Goal: Find specific page/section: Find specific page/section

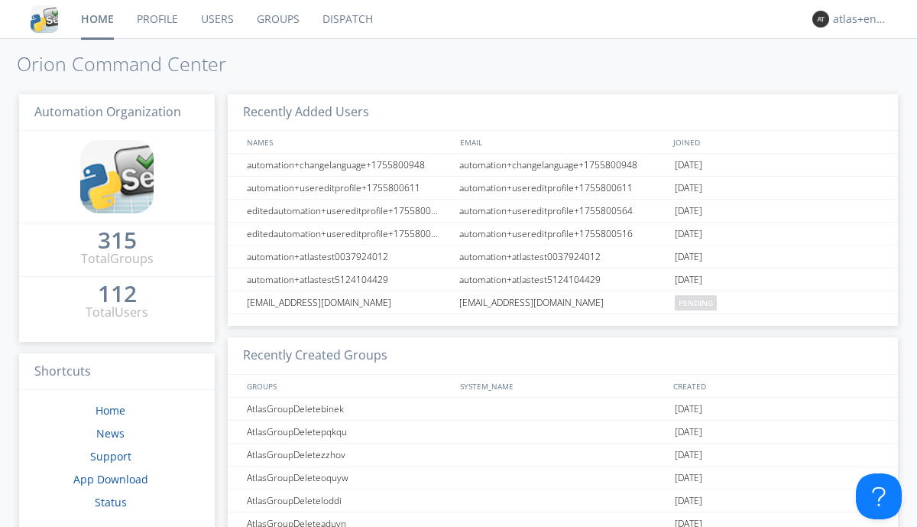
click at [346, 19] on link "Dispatch" at bounding box center [347, 19] width 73 height 38
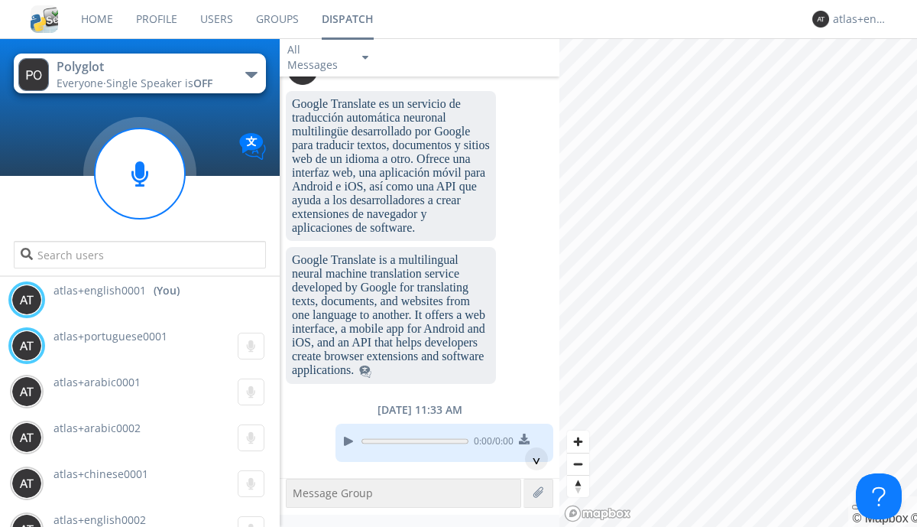
scroll to position [2170, 0]
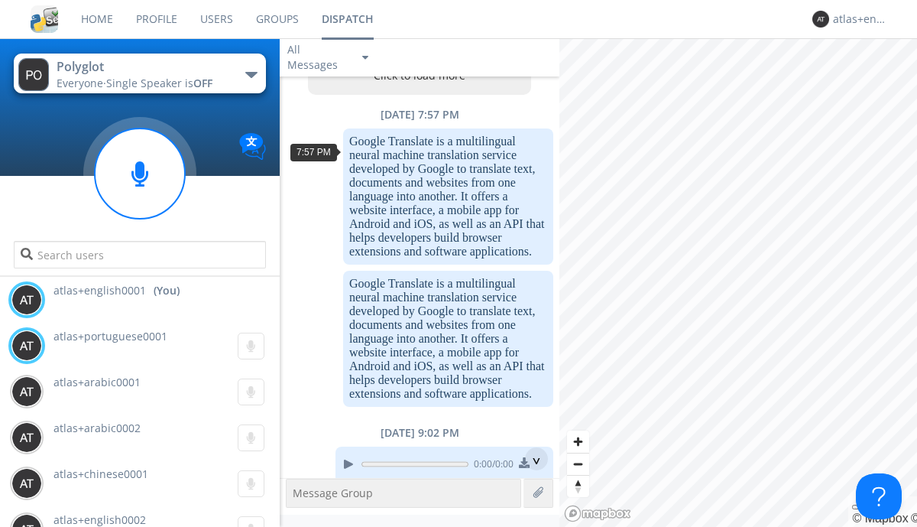
scroll to position [73, 0]
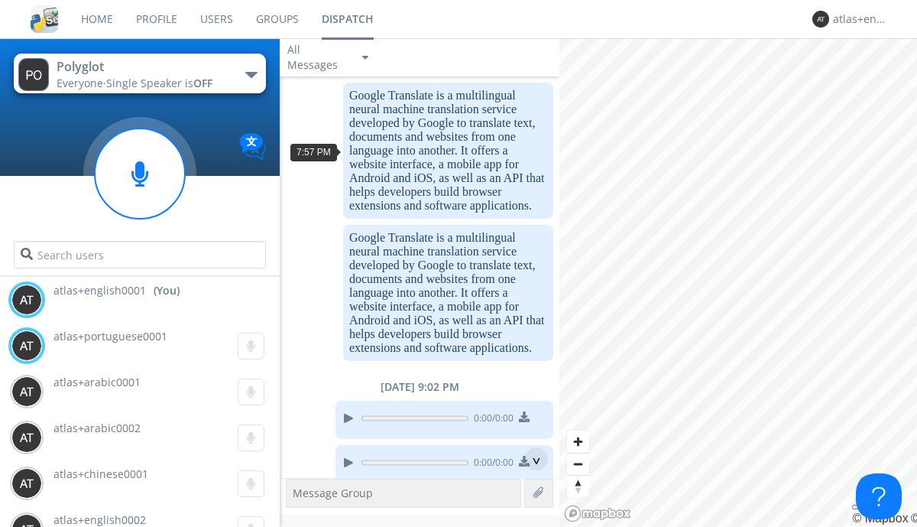
click at [530, 459] on div "^" at bounding box center [536, 458] width 23 height 23
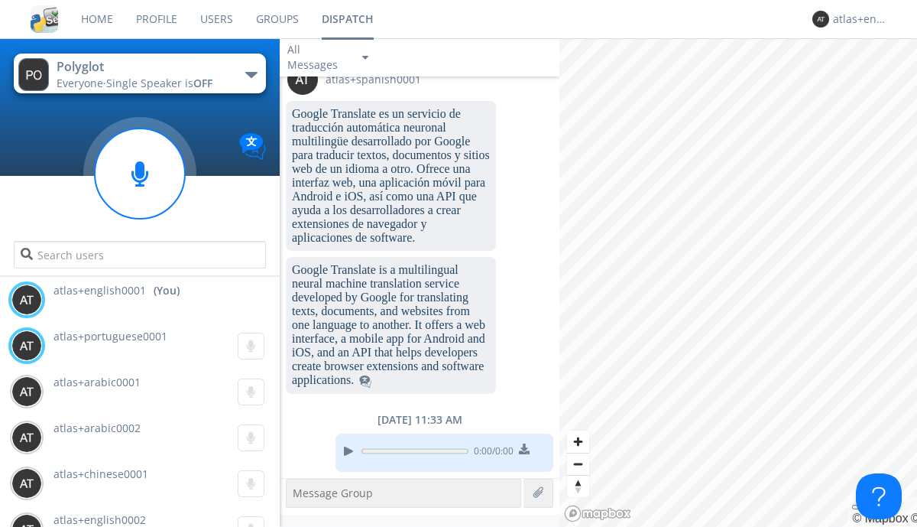
scroll to position [2170, 0]
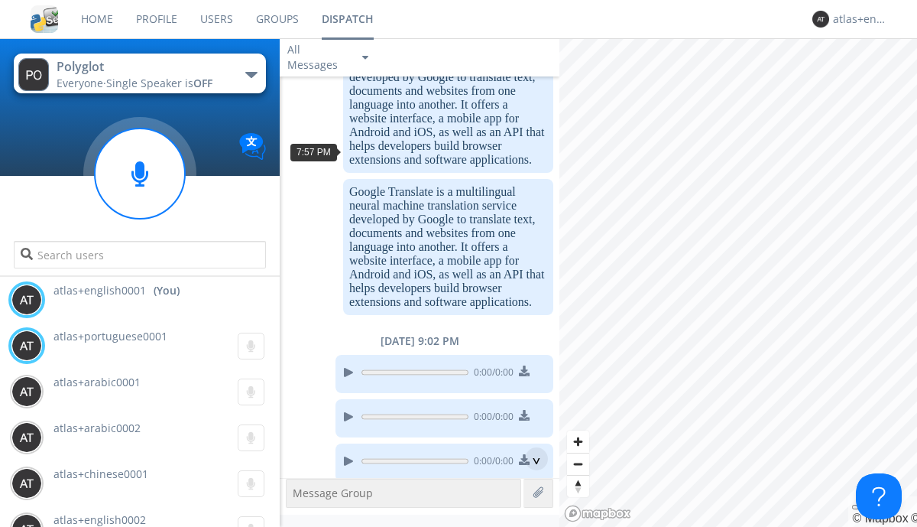
scroll to position [28, 0]
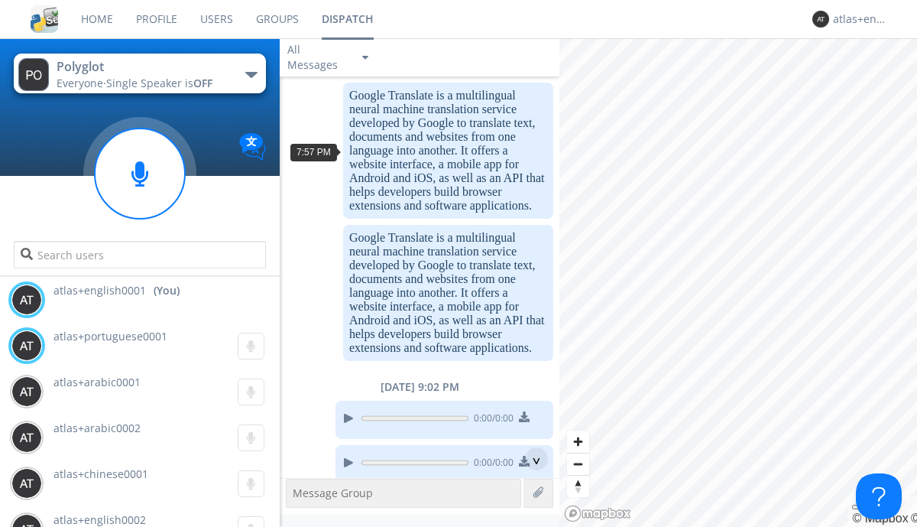
click at [530, 459] on div "^" at bounding box center [536, 458] width 23 height 23
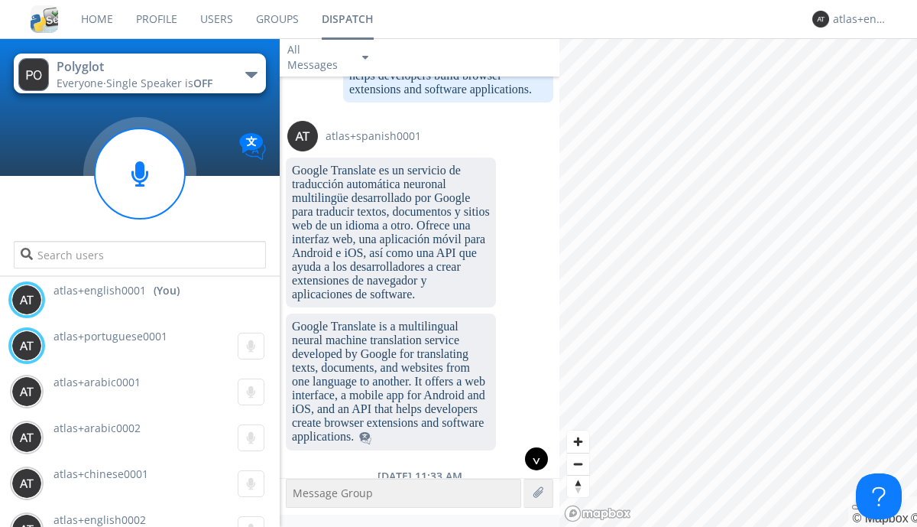
scroll to position [2170, 0]
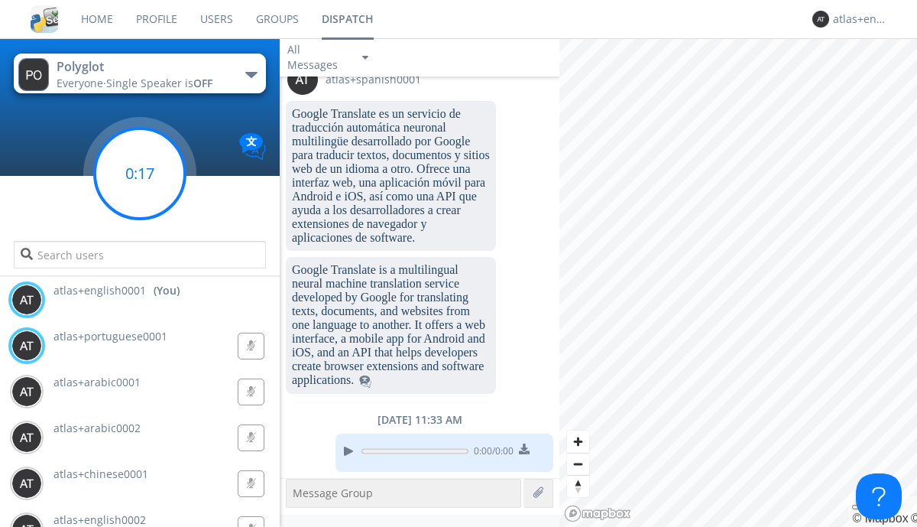
click at [140, 174] on g at bounding box center [140, 173] width 90 height 90
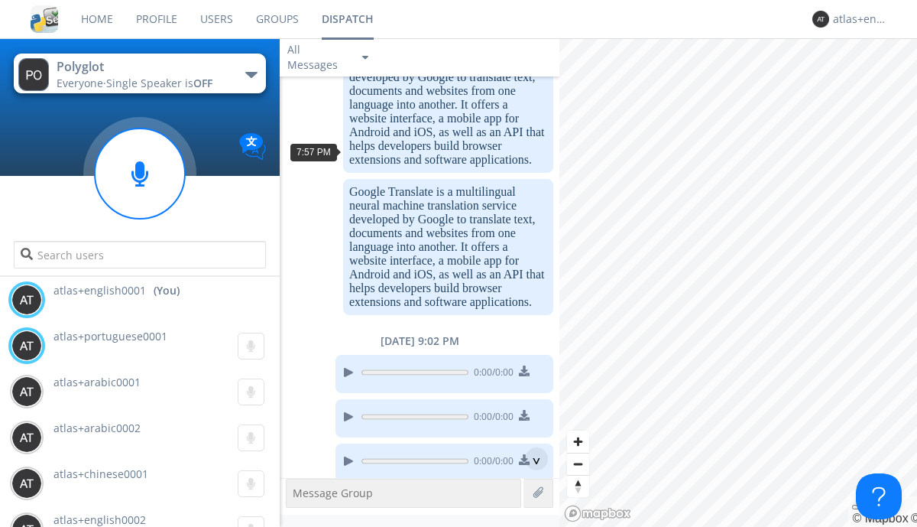
scroll to position [28, 0]
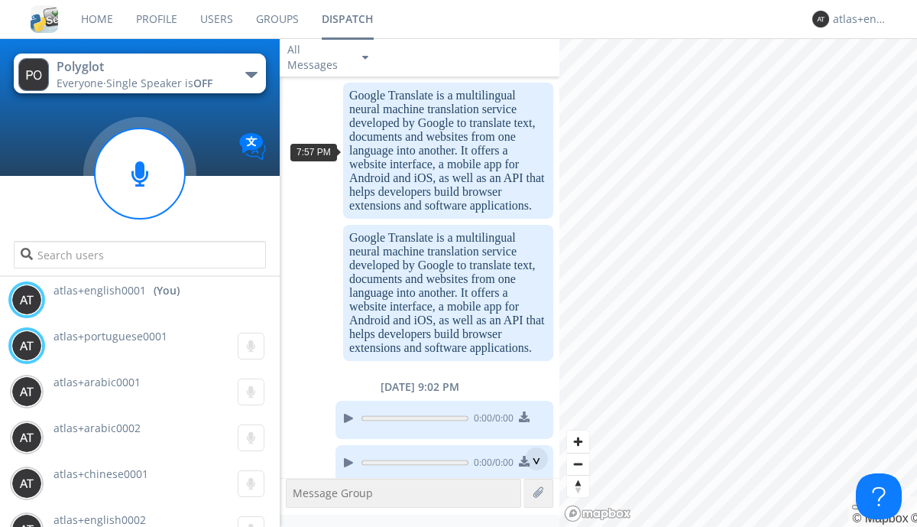
click at [530, 459] on div "^" at bounding box center [536, 458] width 23 height 23
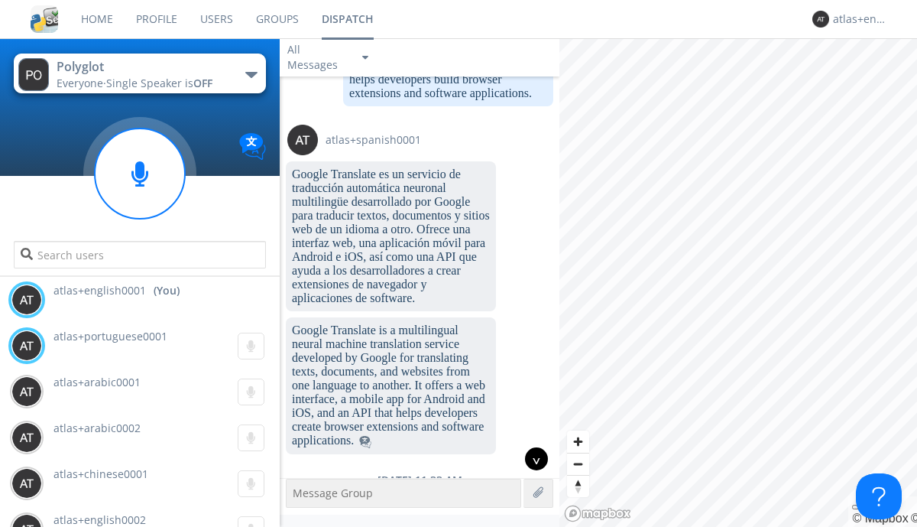
scroll to position [2124, 0]
